Goal: Task Accomplishment & Management: Complete application form

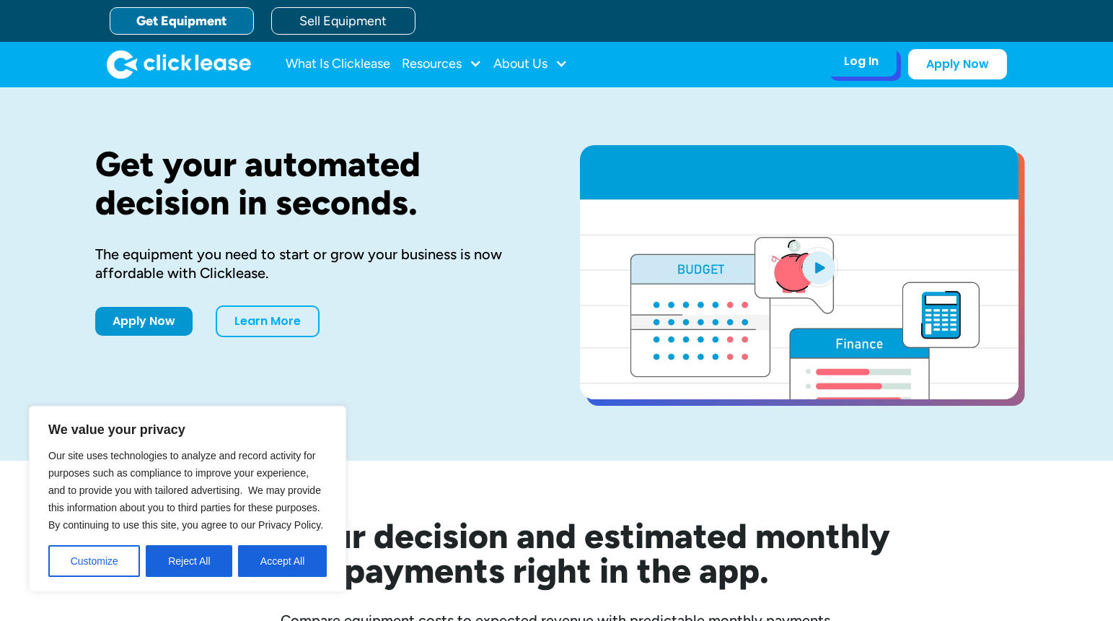
click at [850, 63] on div "Log In" at bounding box center [861, 61] width 35 height 14
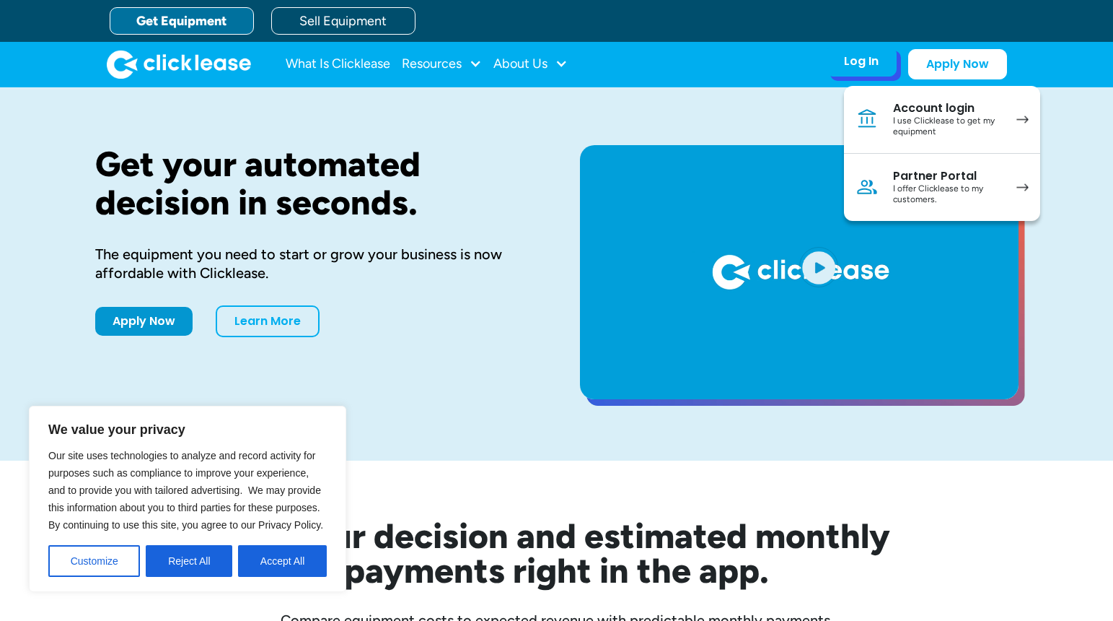
click at [921, 110] on div "Account login" at bounding box center [947, 108] width 109 height 14
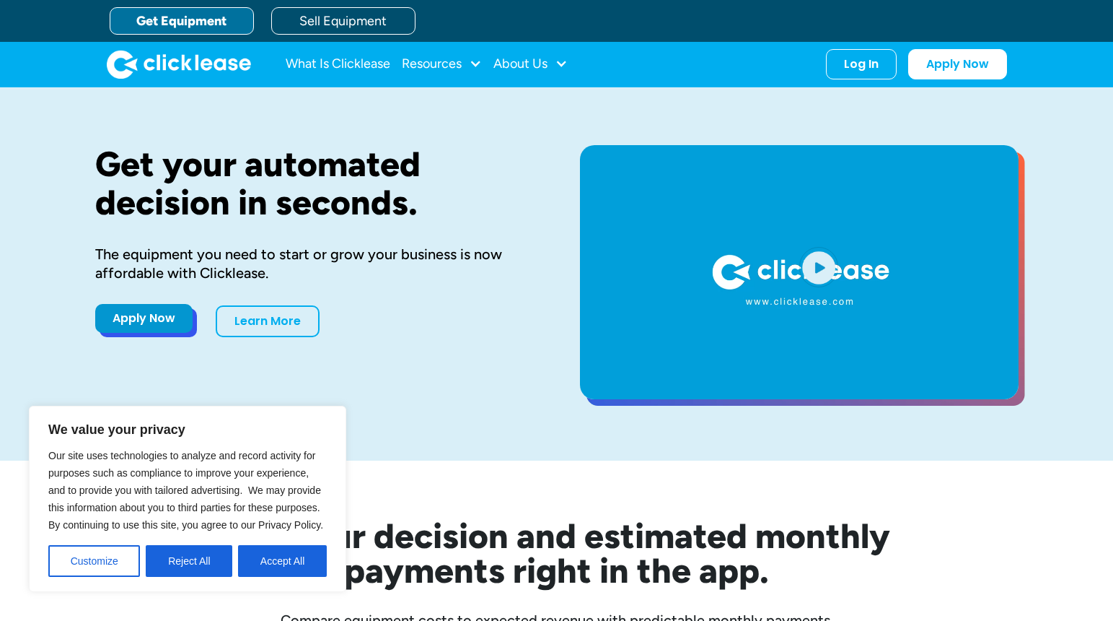
click at [152, 320] on link "Apply Now" at bounding box center [143, 318] width 97 height 29
